Goal: Information Seeking & Learning: Learn about a topic

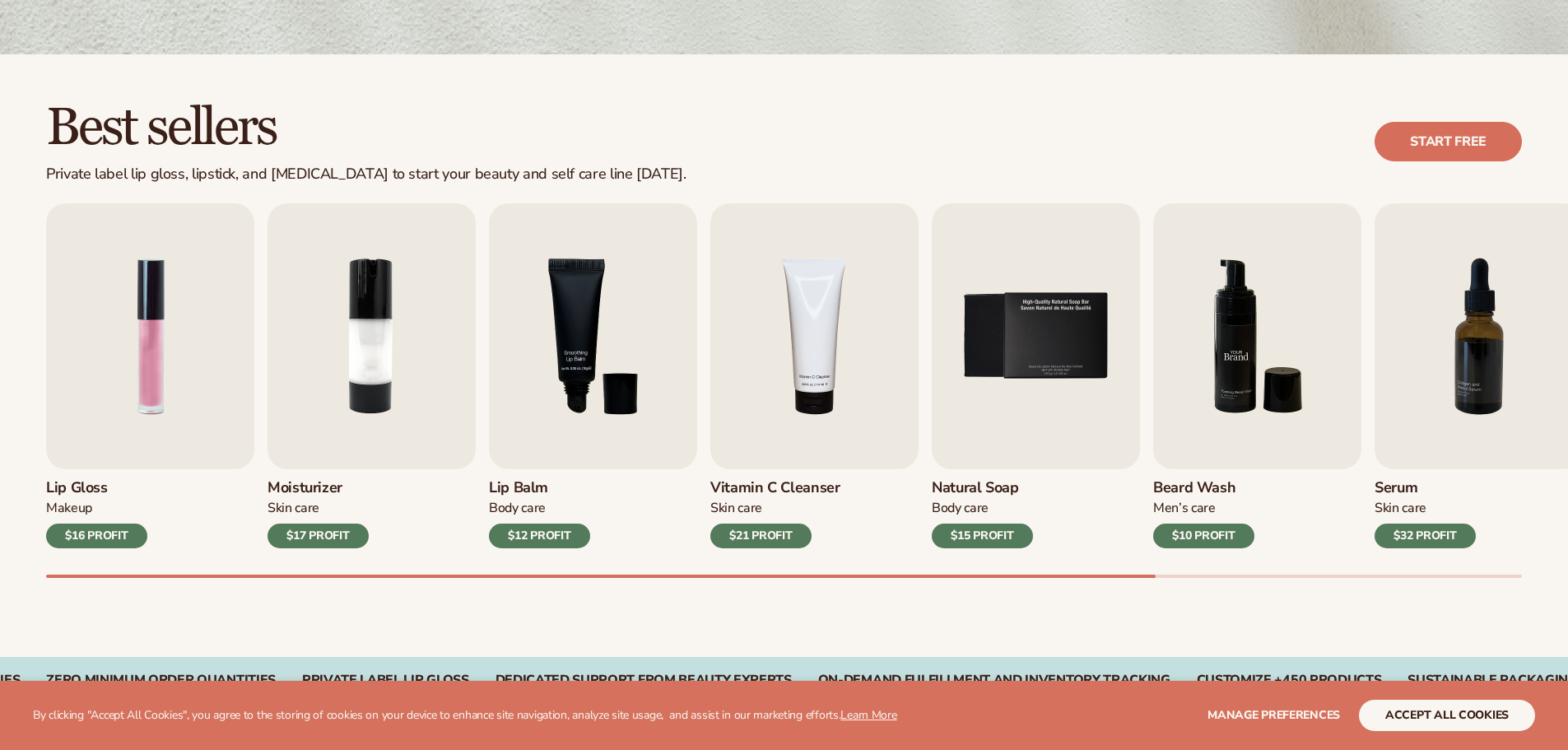
scroll to position [412, 0]
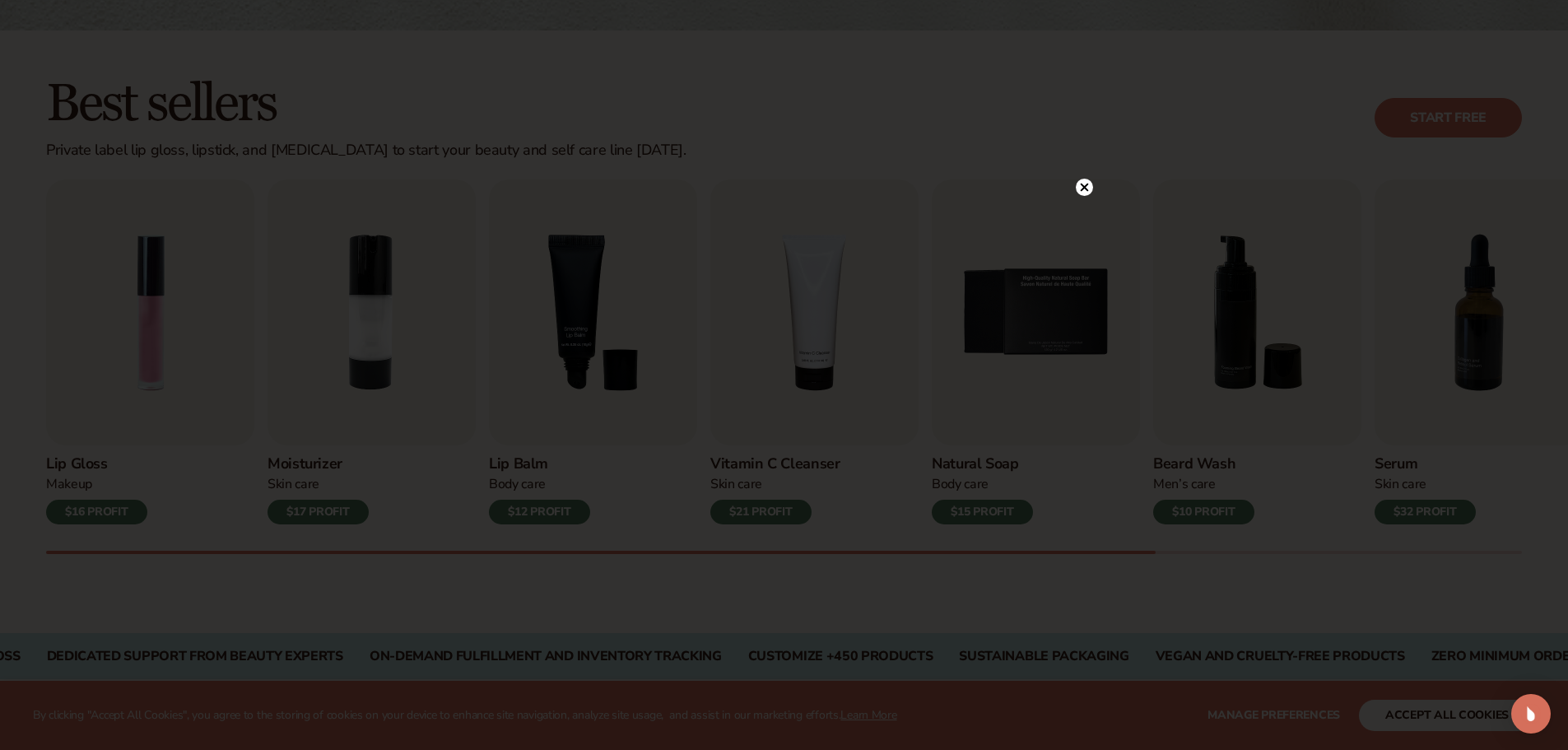
click at [1083, 180] on circle at bounding box center [1084, 187] width 17 height 17
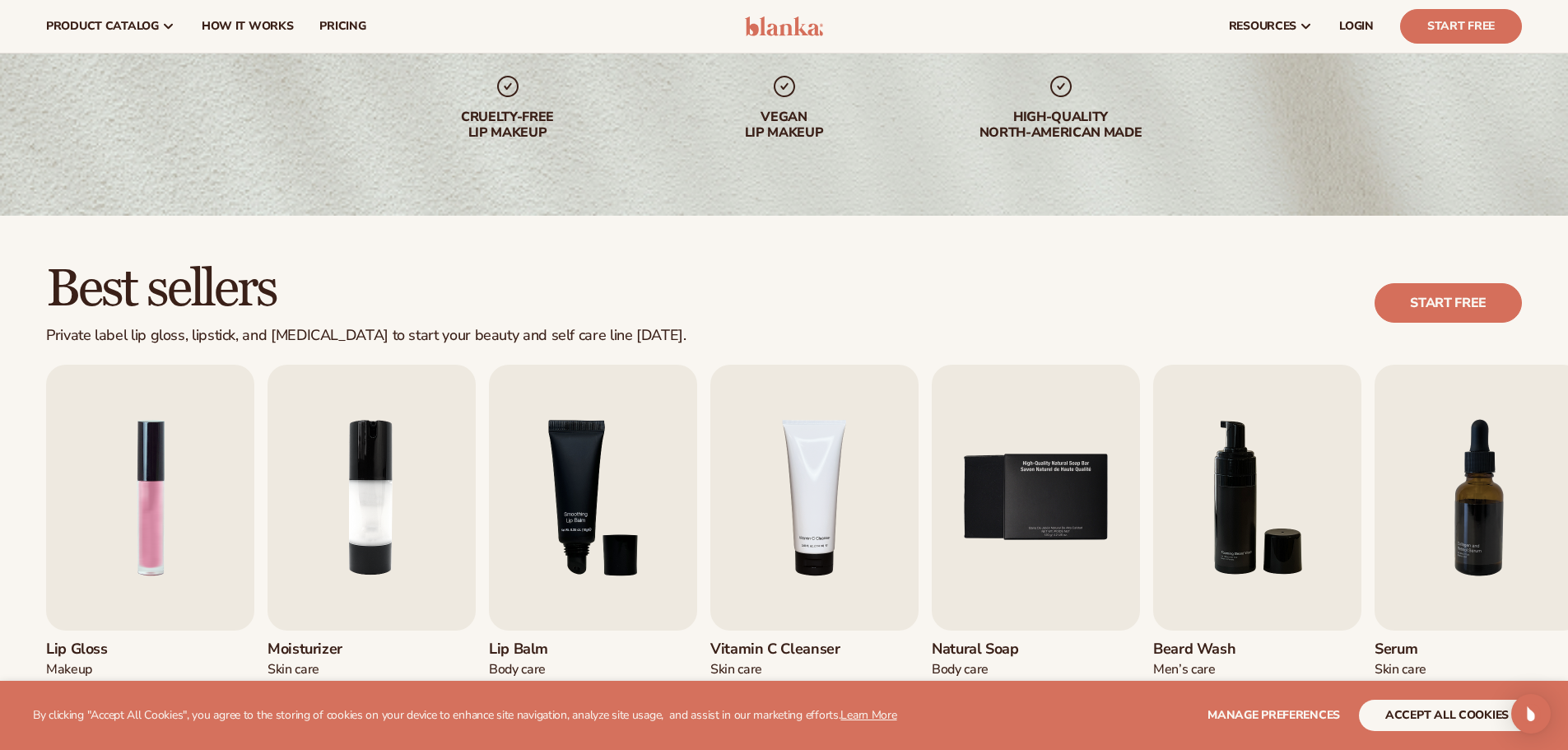
scroll to position [0, 0]
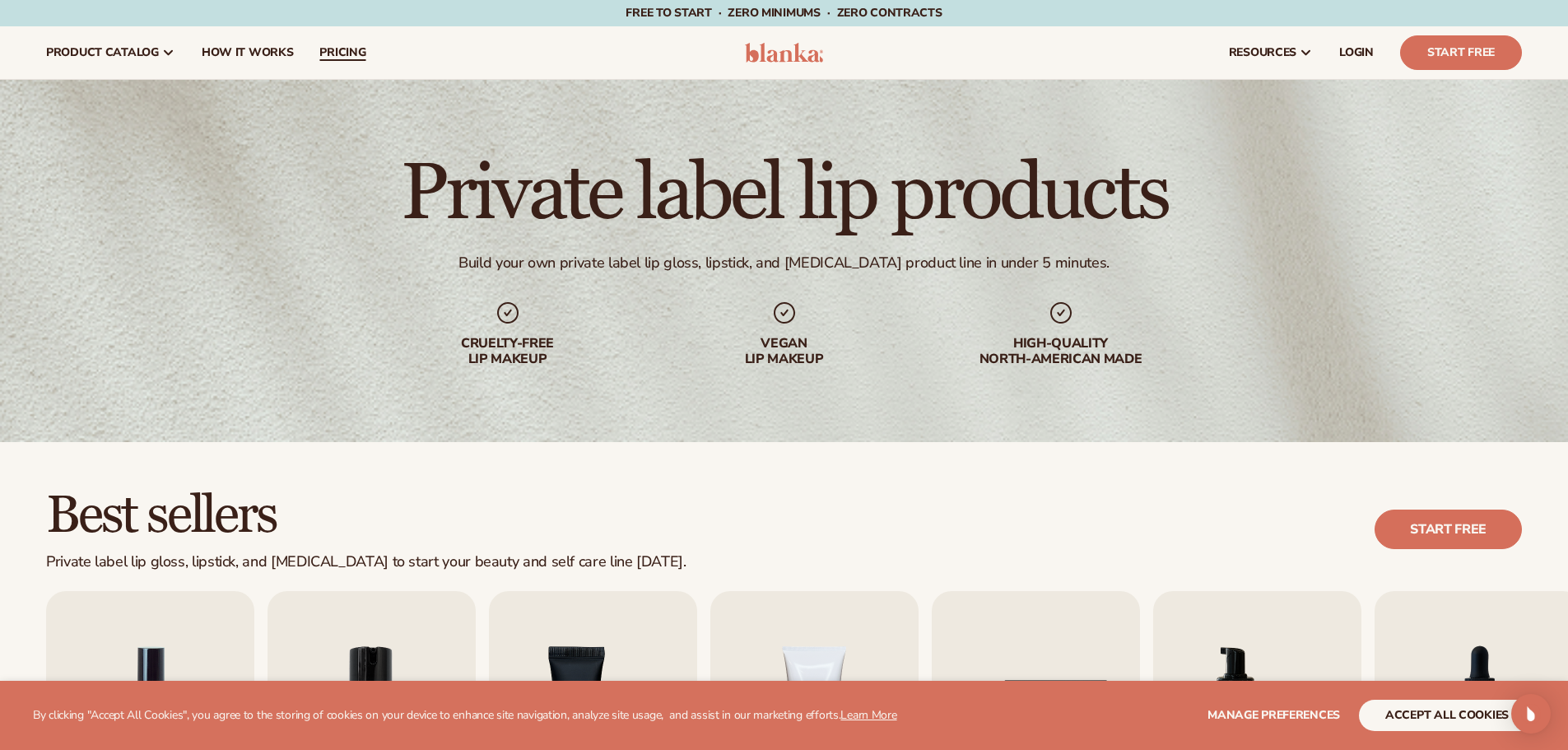
click at [350, 51] on span "pricing" at bounding box center [343, 53] width 46 height 13
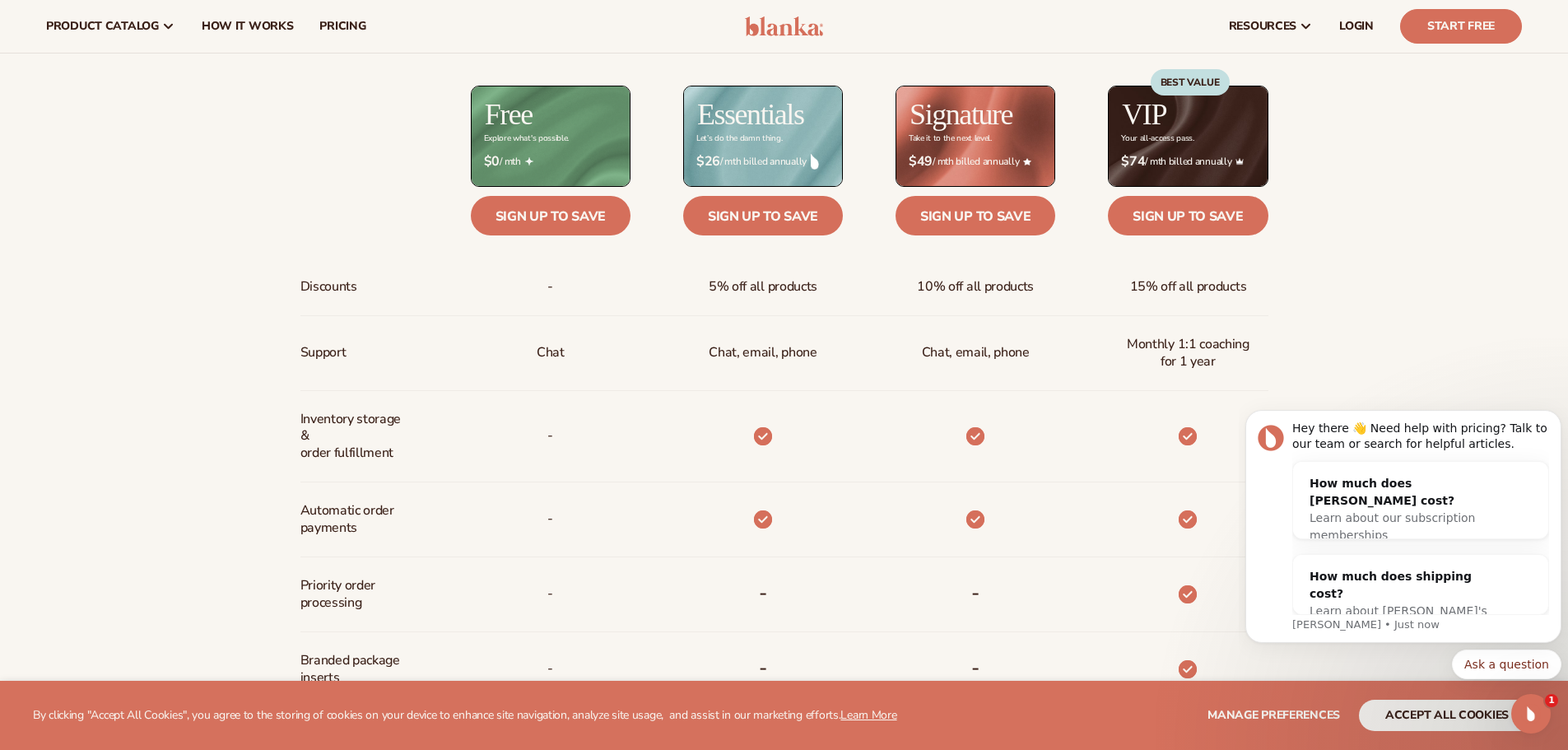
scroll to position [741, 0]
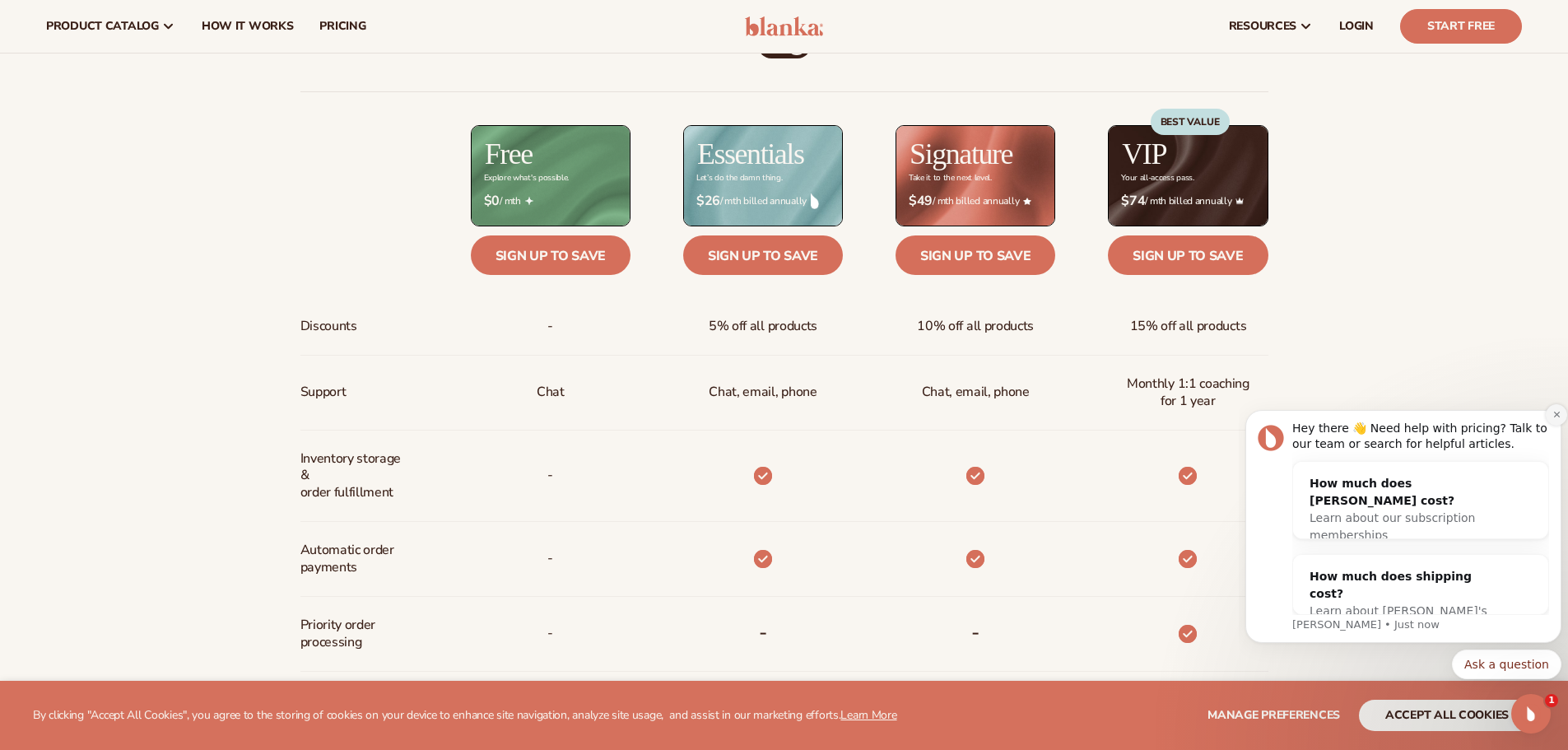
click at [1557, 419] on icon "Dismiss notification" at bounding box center [1556, 414] width 9 height 9
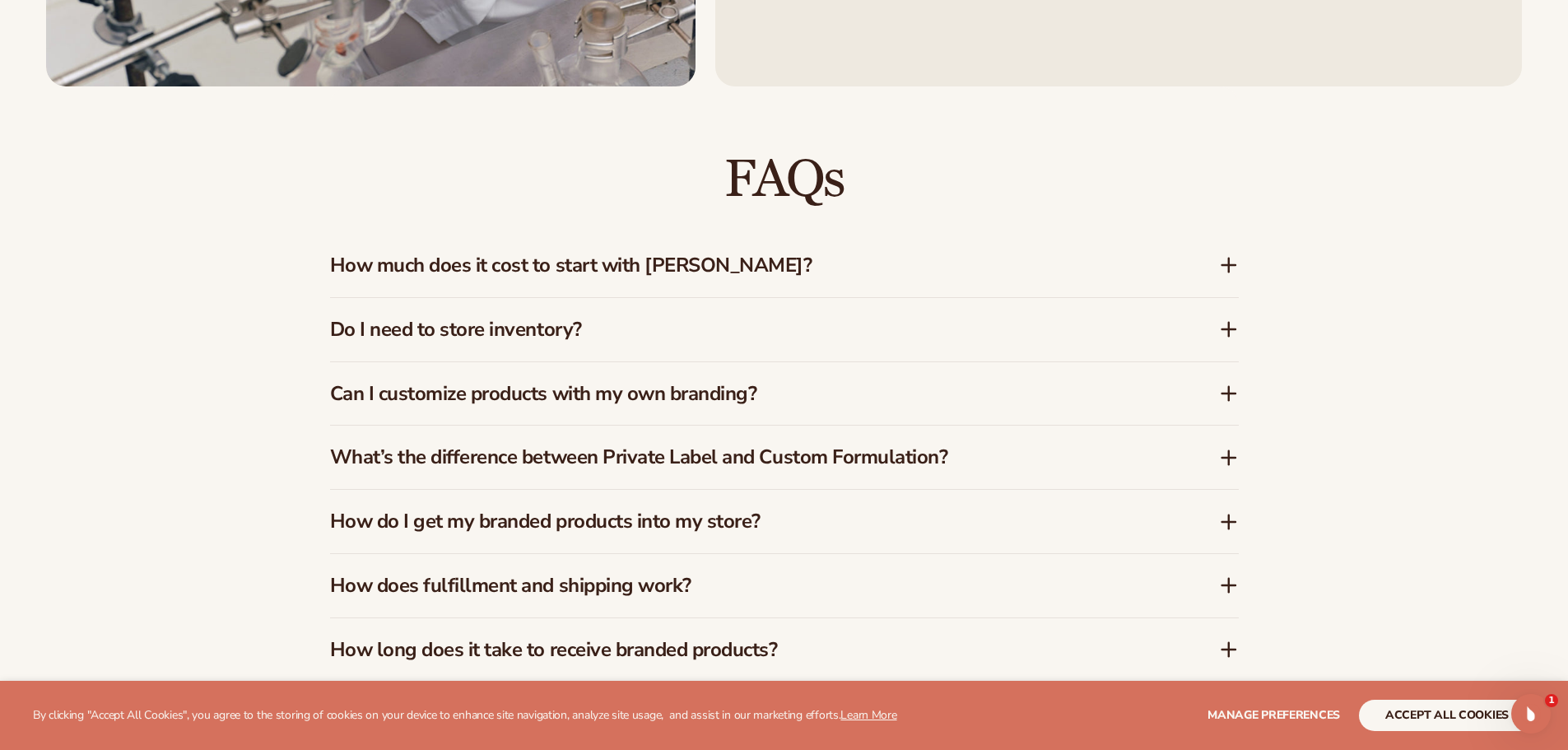
scroll to position [2552, 0]
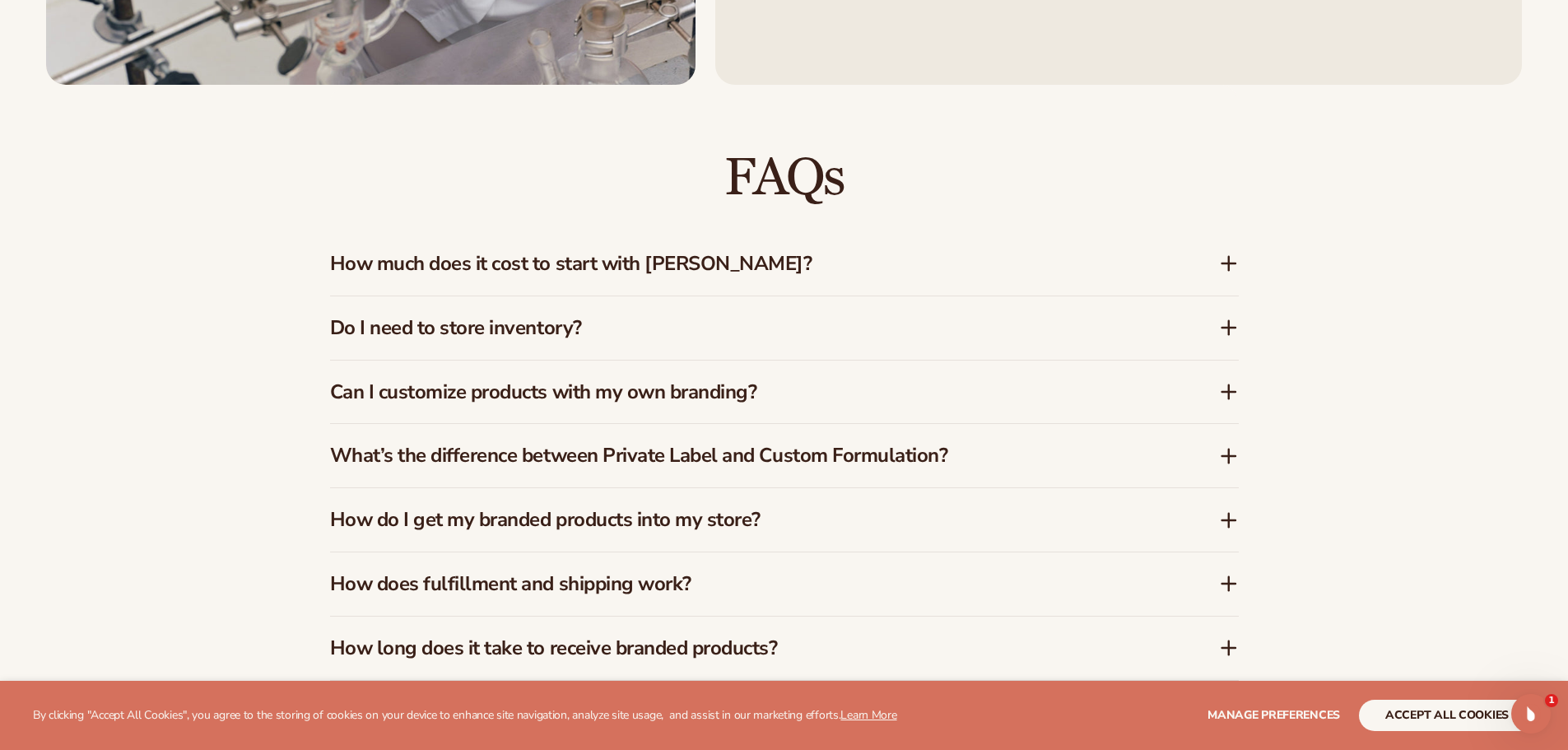
click at [1230, 264] on icon at bounding box center [1229, 264] width 13 height 0
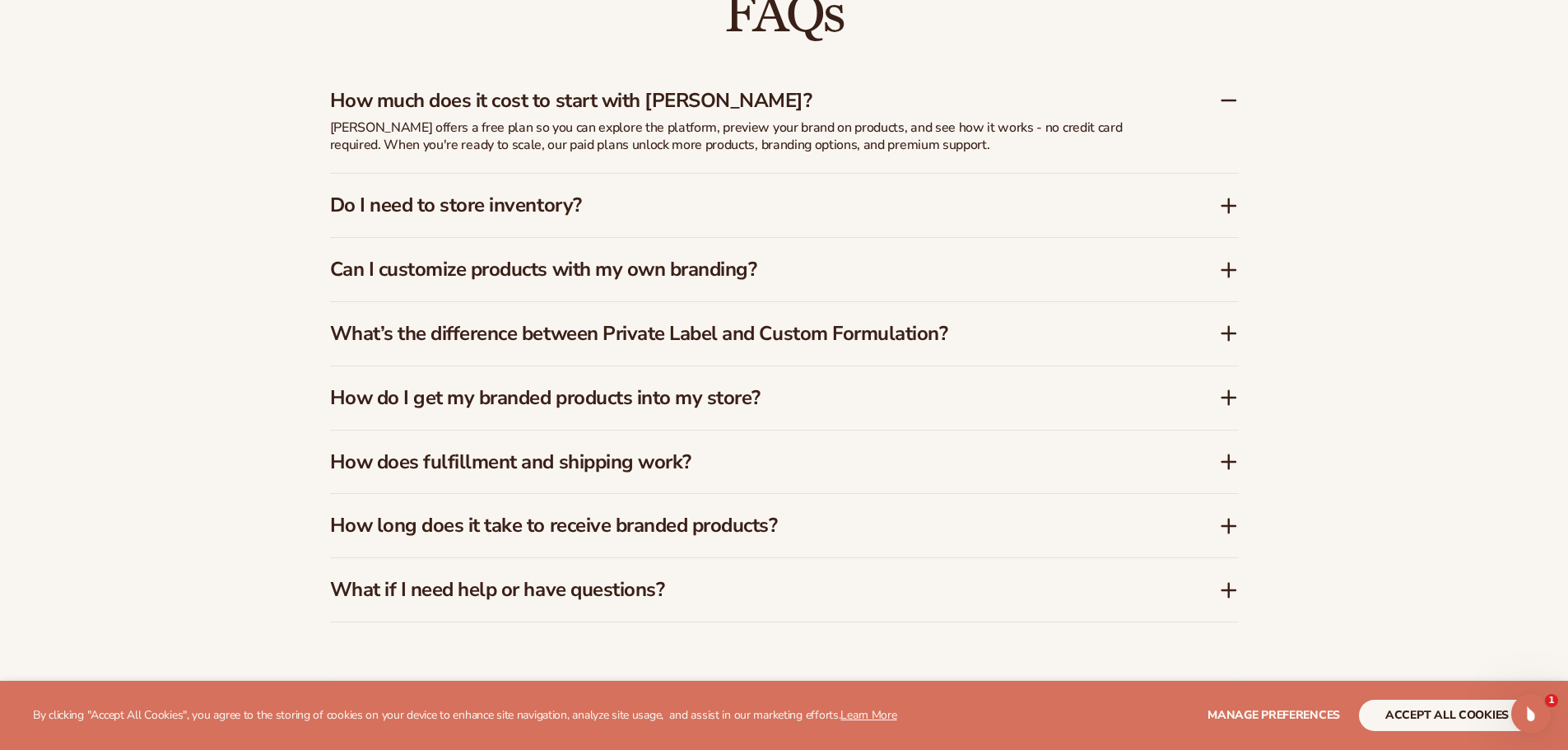
scroll to position [2717, 0]
click at [1228, 206] on icon at bounding box center [1228, 204] width 0 height 13
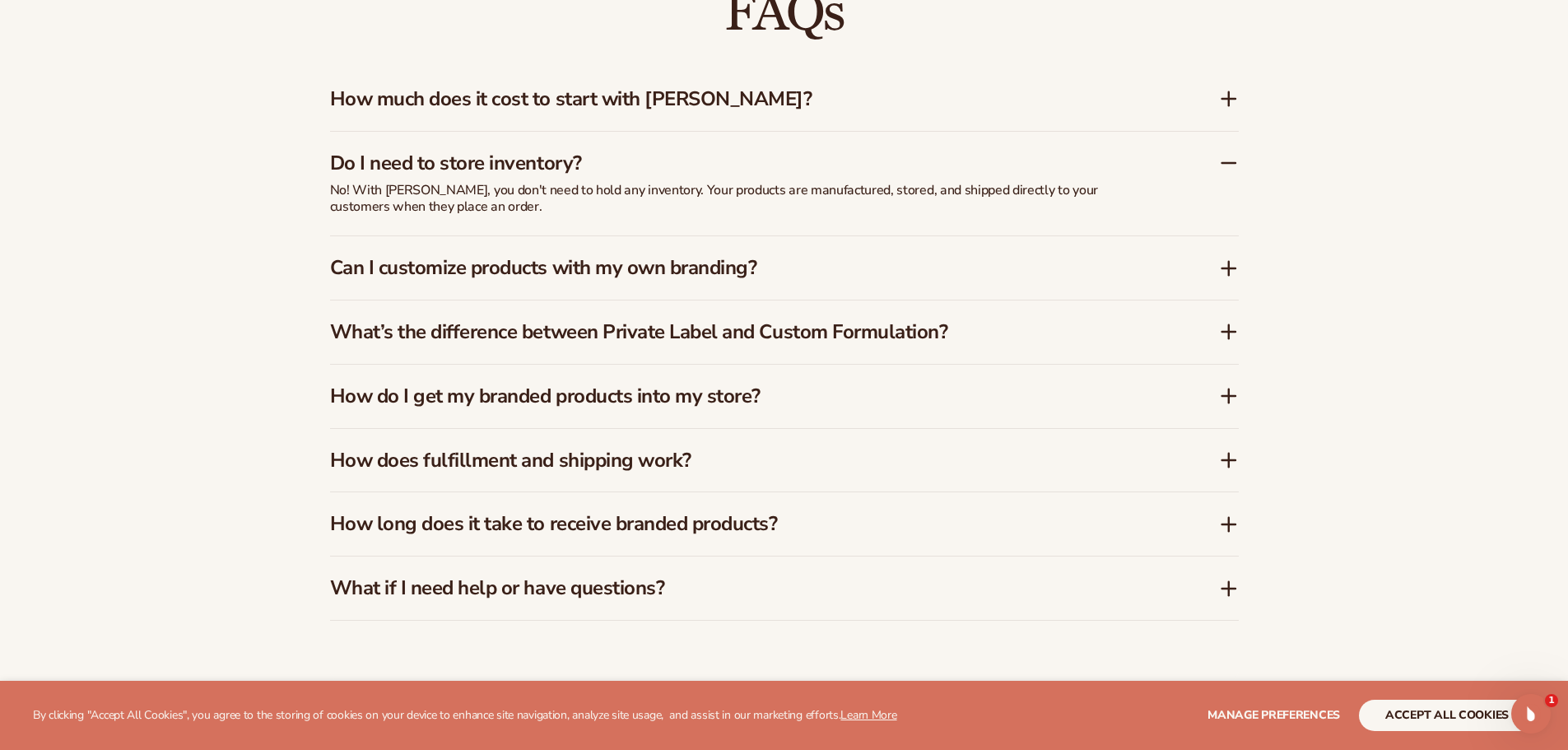
click at [1231, 271] on icon at bounding box center [1229, 269] width 20 height 20
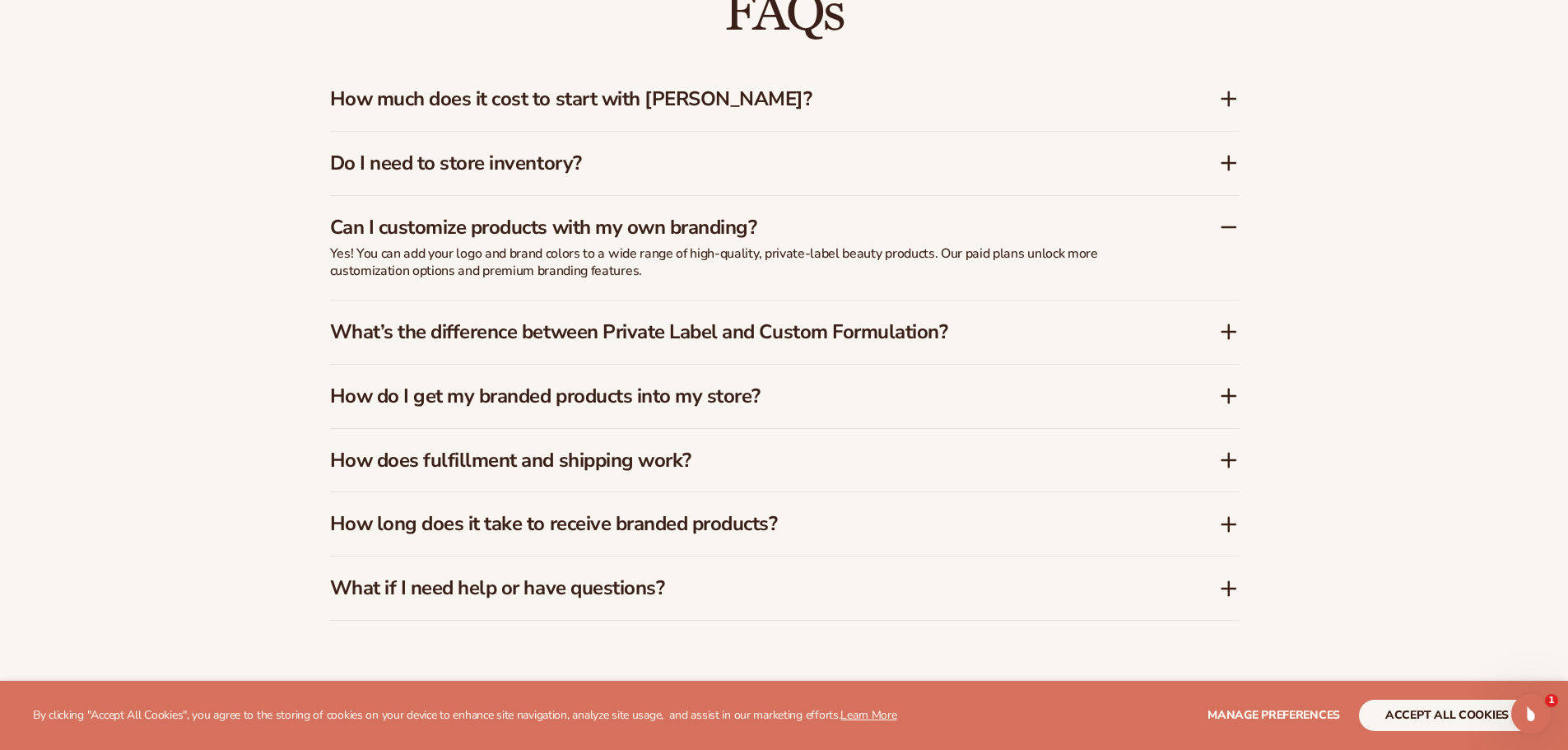
click at [1228, 390] on icon at bounding box center [1228, 396] width 0 height 13
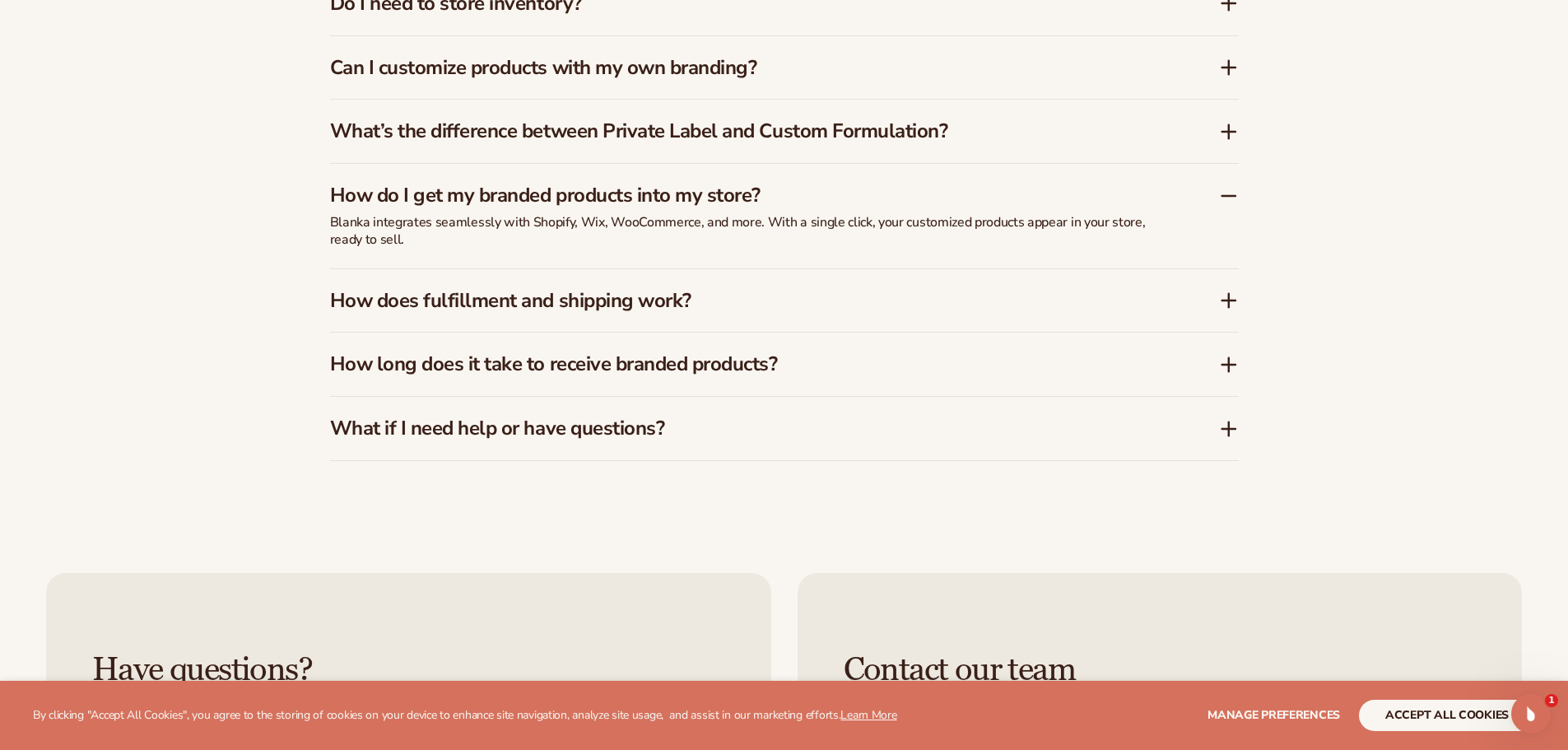
scroll to position [2882, 0]
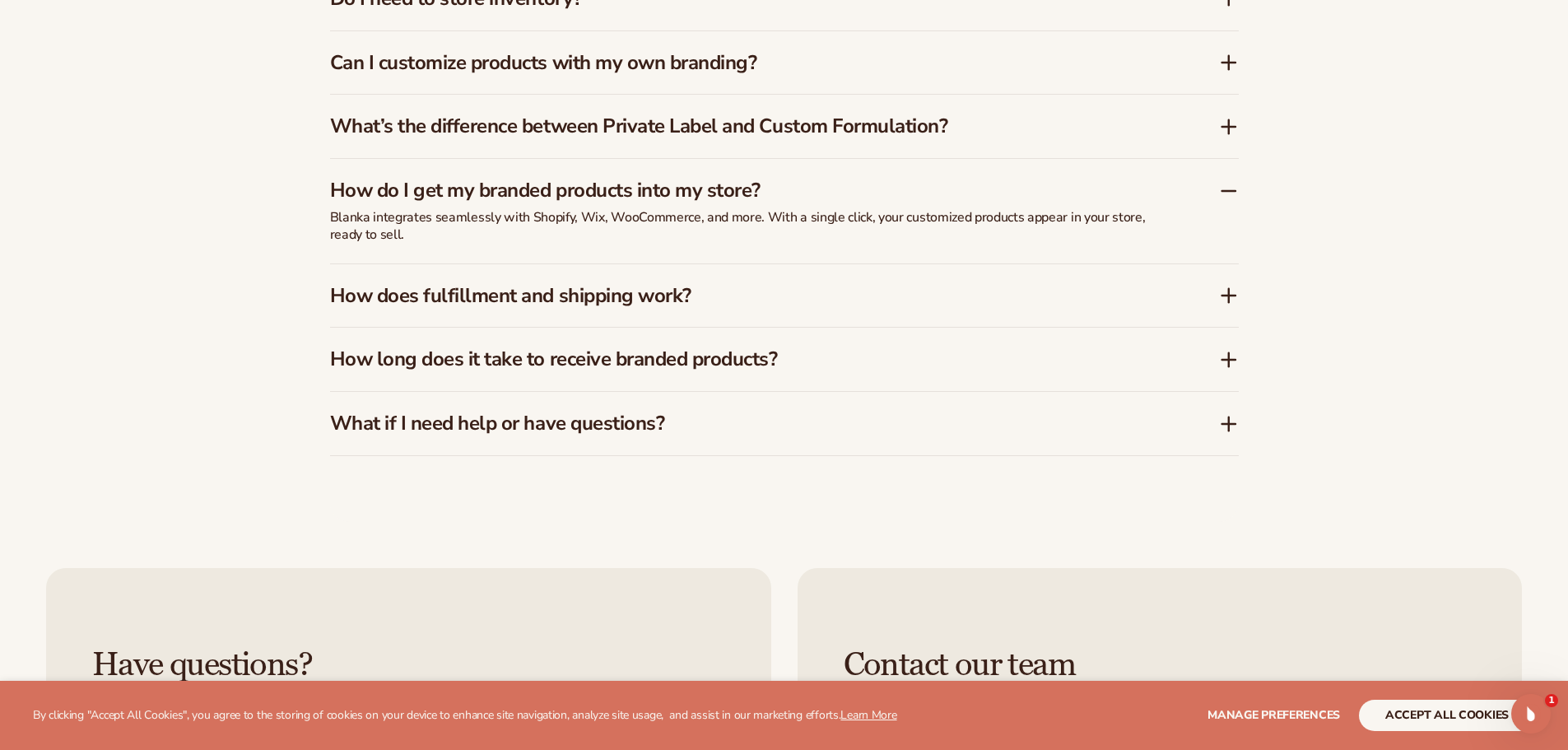
click at [1224, 299] on icon at bounding box center [1229, 296] width 20 height 20
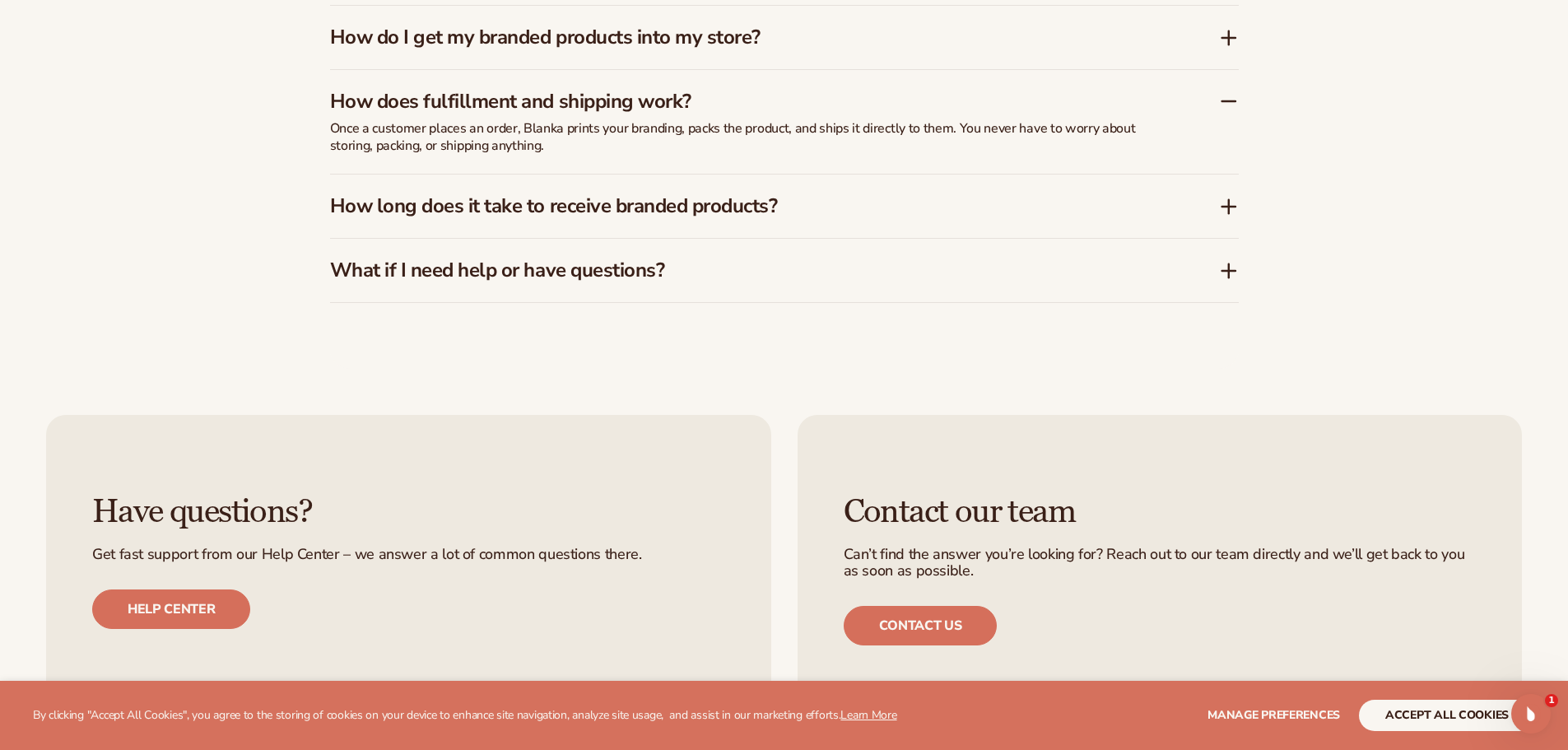
scroll to position [3046, 0]
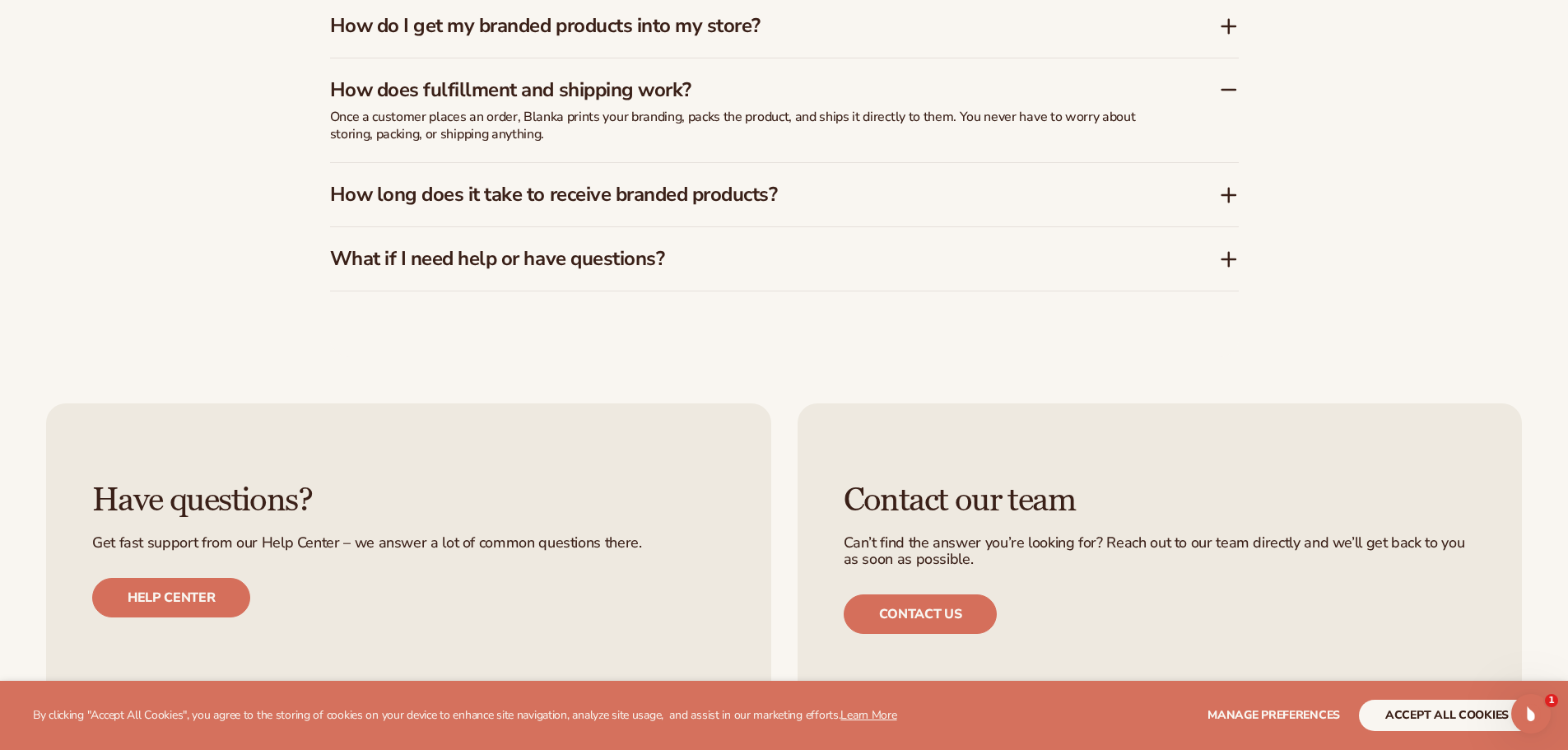
click at [1231, 194] on icon at bounding box center [1229, 196] width 20 height 20
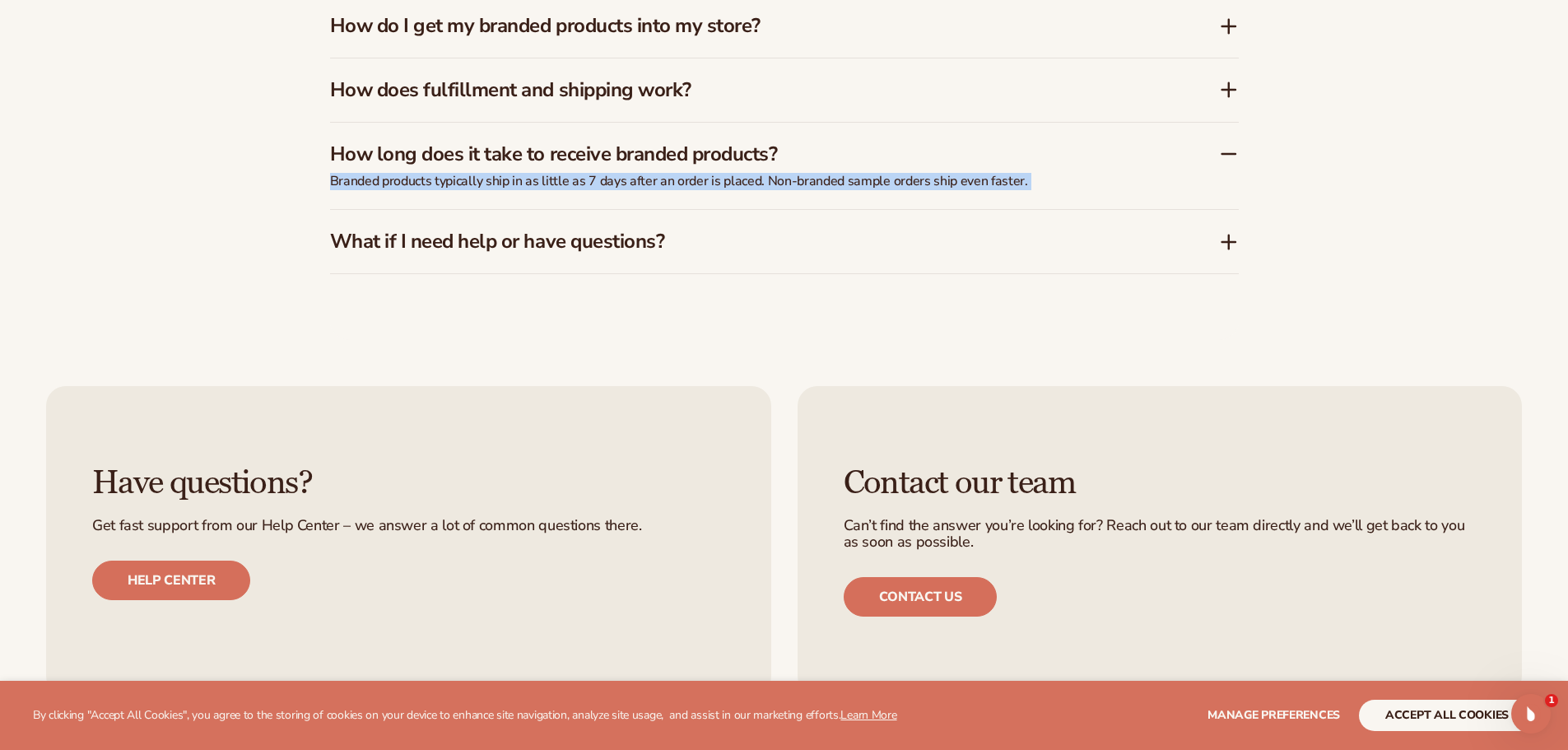
click at [1229, 187] on div "How long does it take to receive branded products? Branded products typically s…" at bounding box center [784, 166] width 909 height 87
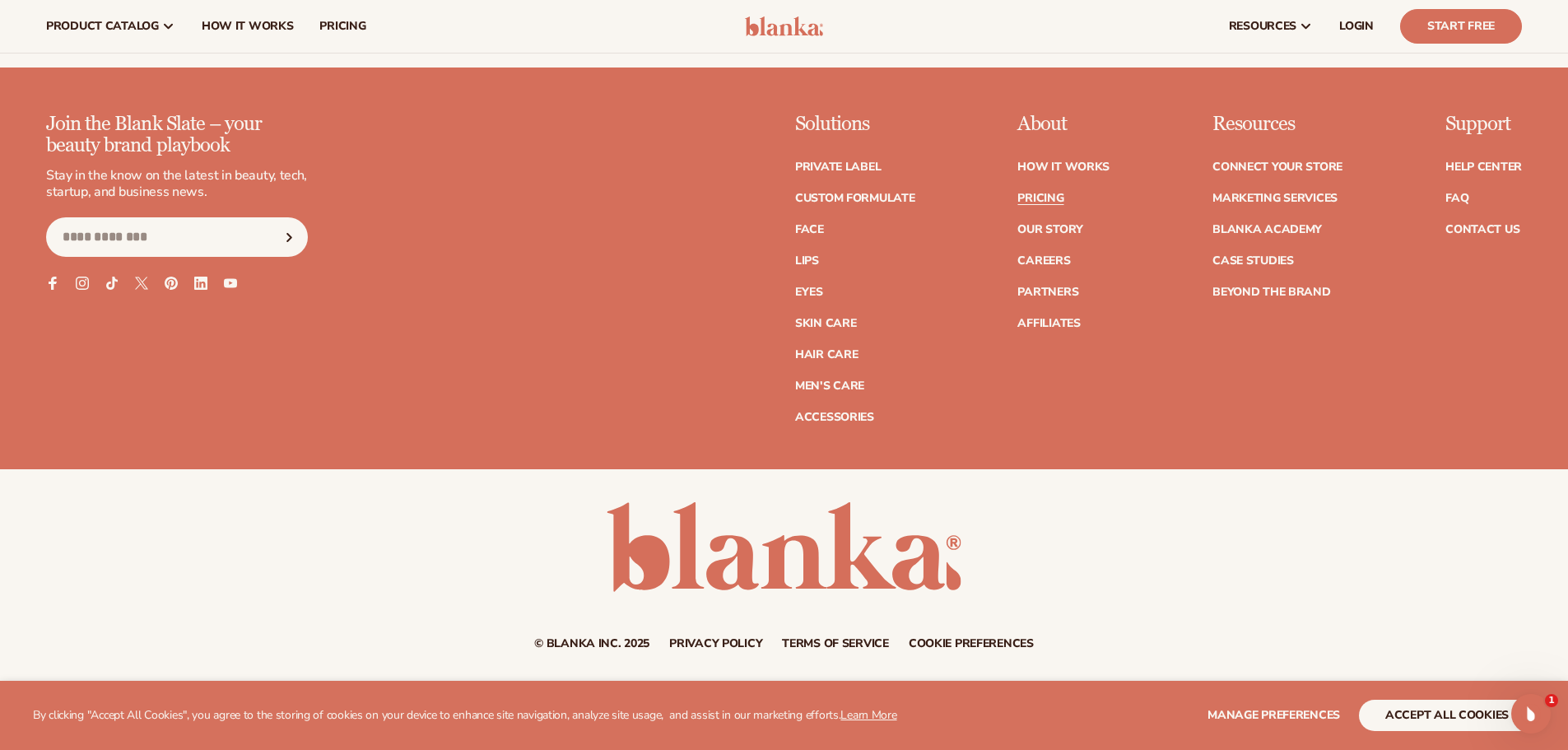
scroll to position [3639, 0]
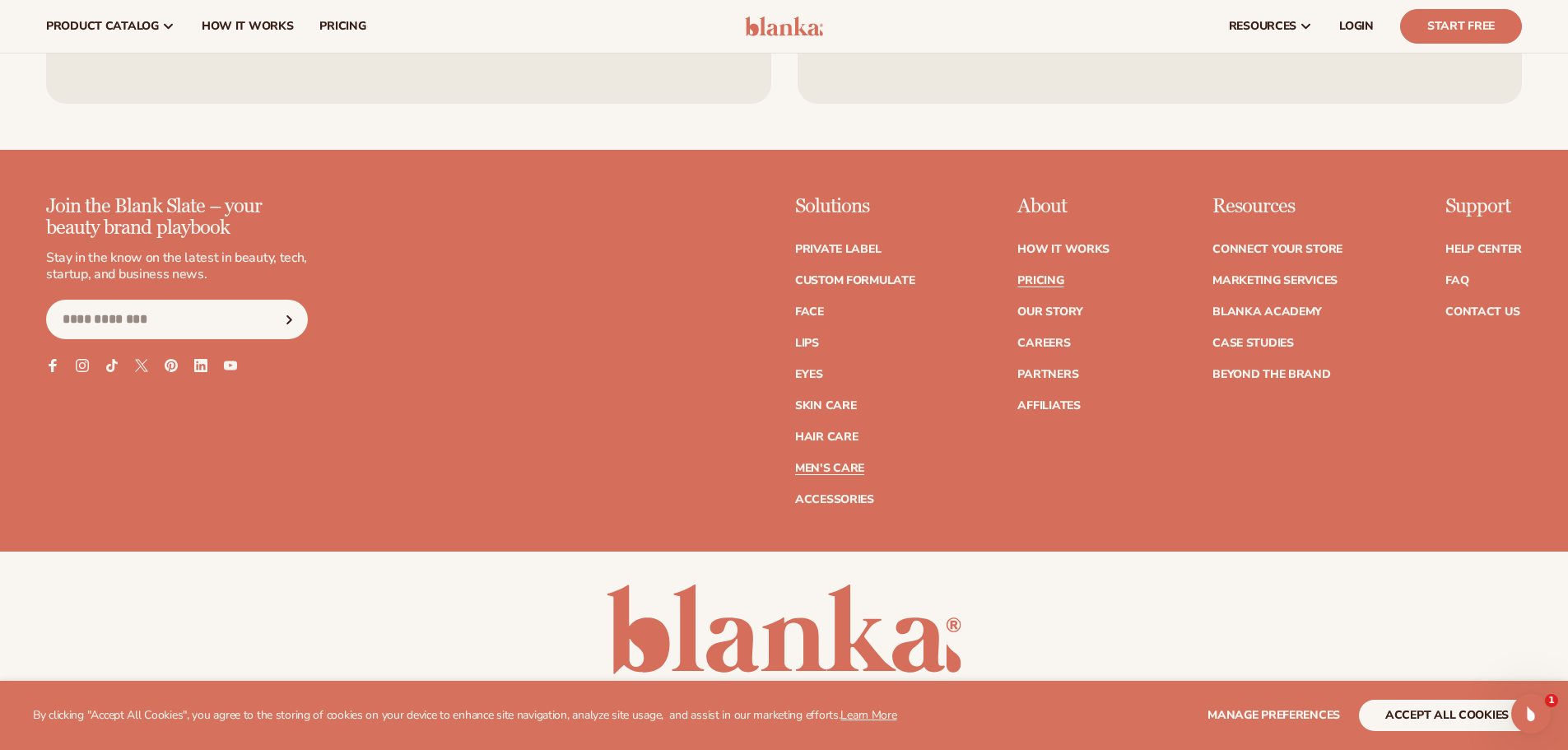
click at [857, 465] on link "Men's Care" at bounding box center [829, 468] width 69 height 12
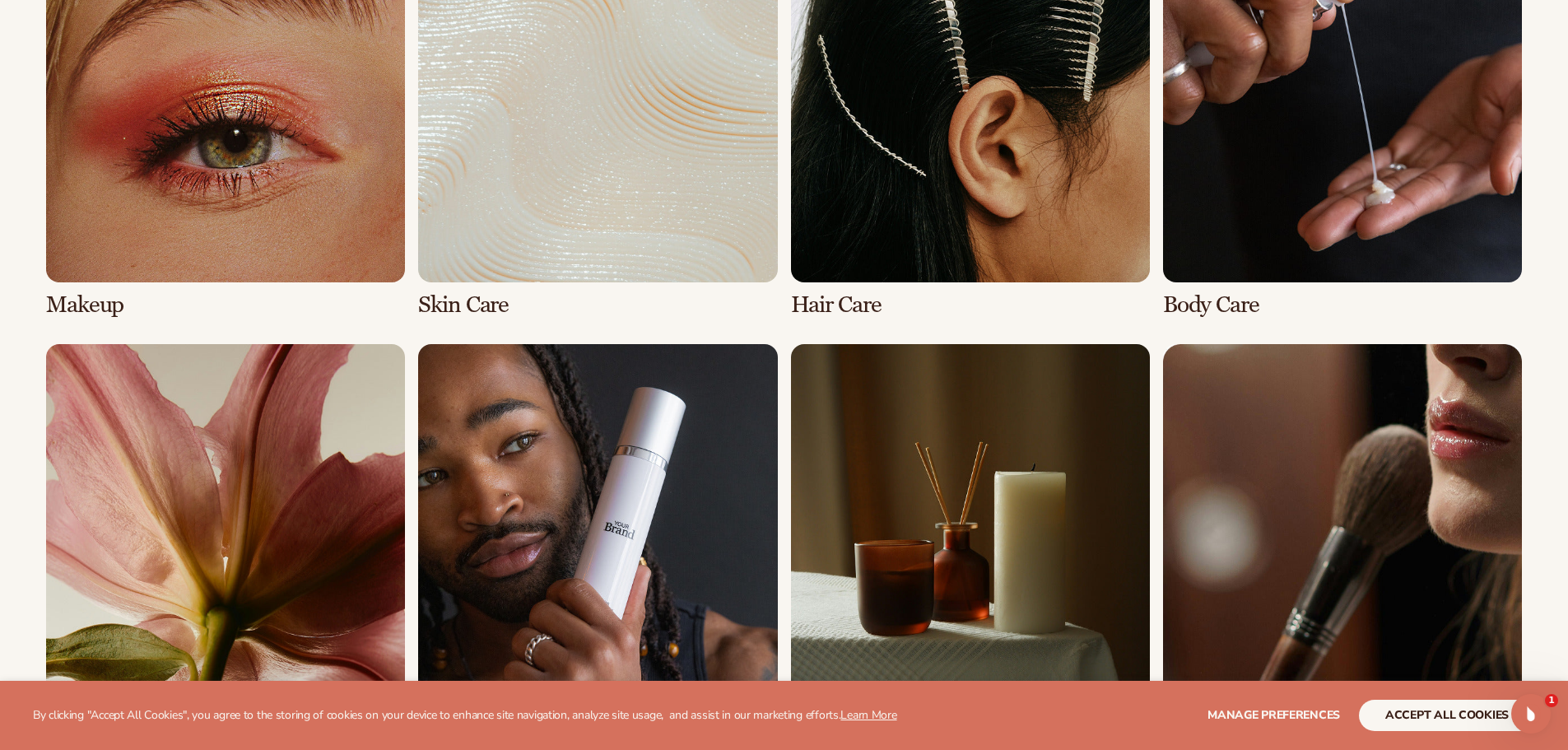
scroll to position [1483, 0]
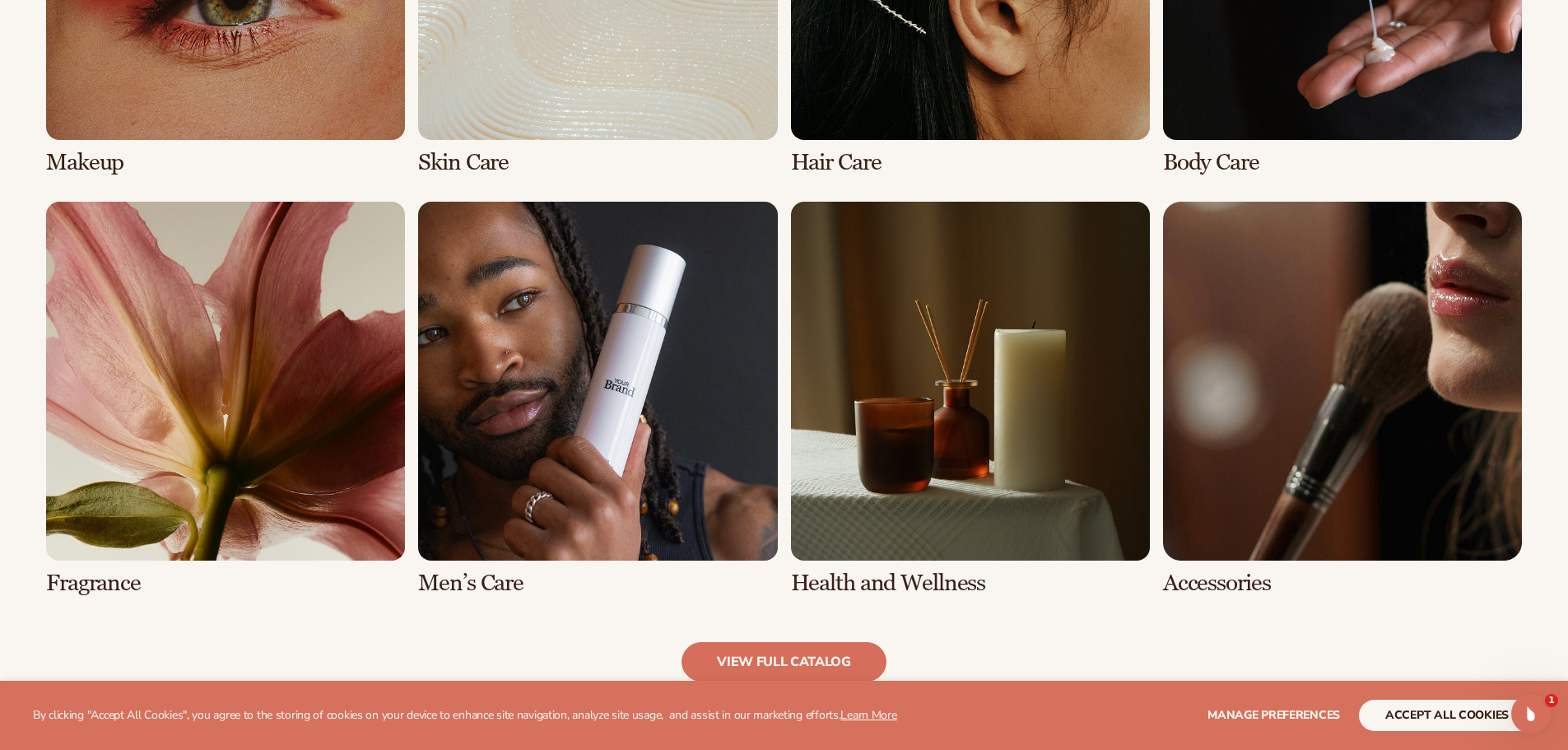
click at [503, 583] on link "6 / 8" at bounding box center [597, 399] width 359 height 394
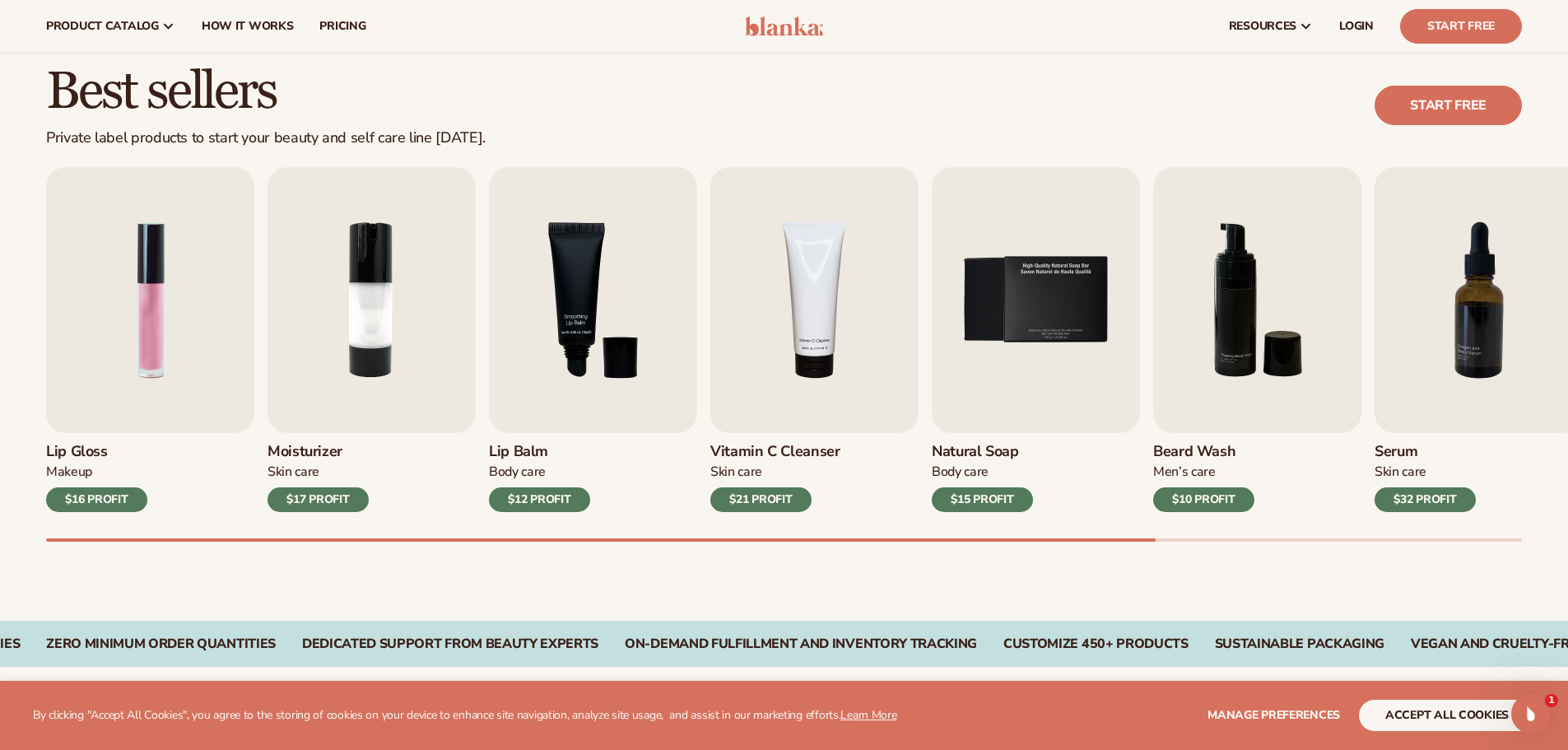
scroll to position [412, 0]
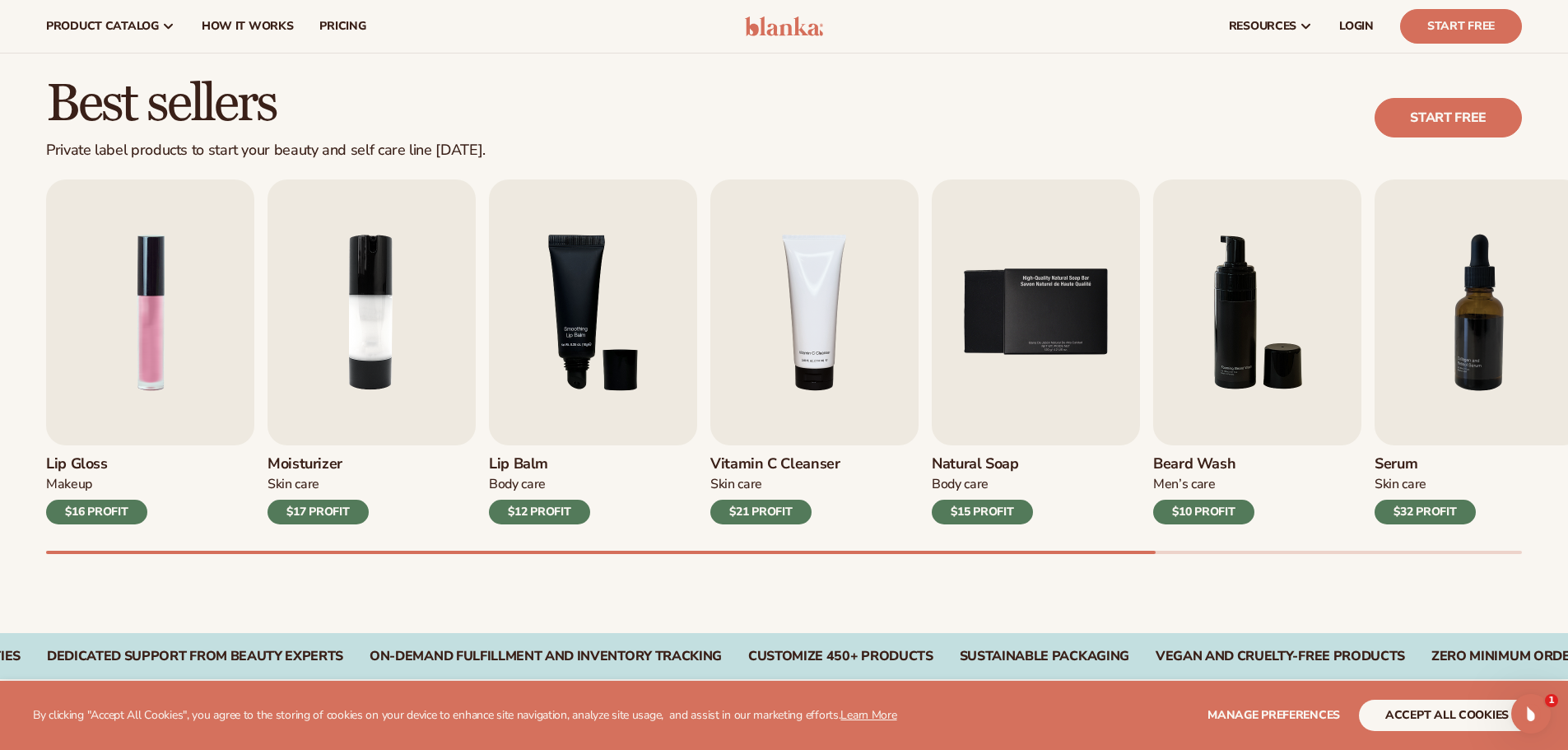
click at [1214, 462] on h3 "Beard Wash" at bounding box center [1204, 464] width 101 height 18
click at [1239, 397] on img "6 / 9" at bounding box center [1257, 312] width 208 height 266
click at [1222, 514] on div "$10 PROFIT" at bounding box center [1204, 512] width 101 height 25
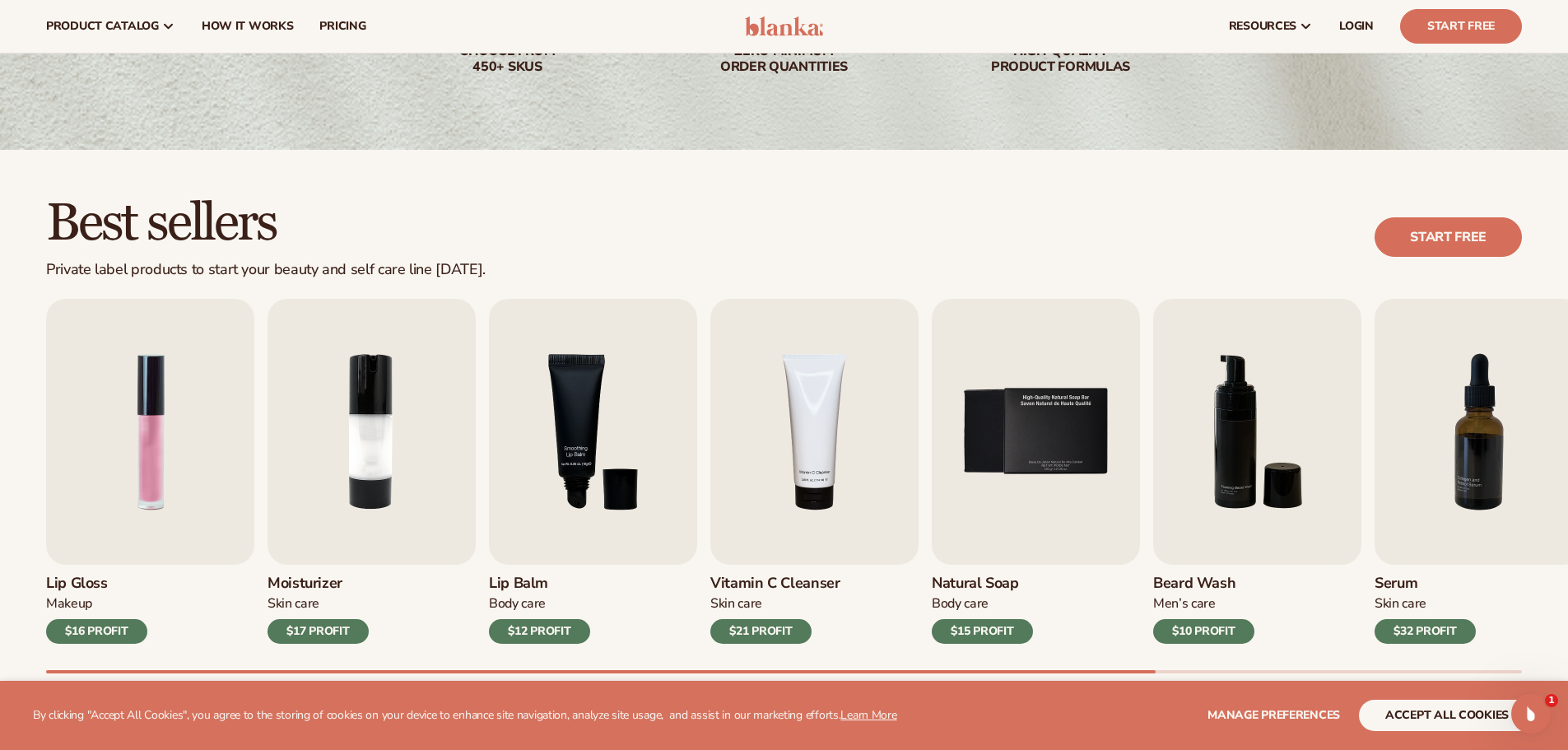
scroll to position [82, 0]
